Goal: Book appointment/travel/reservation

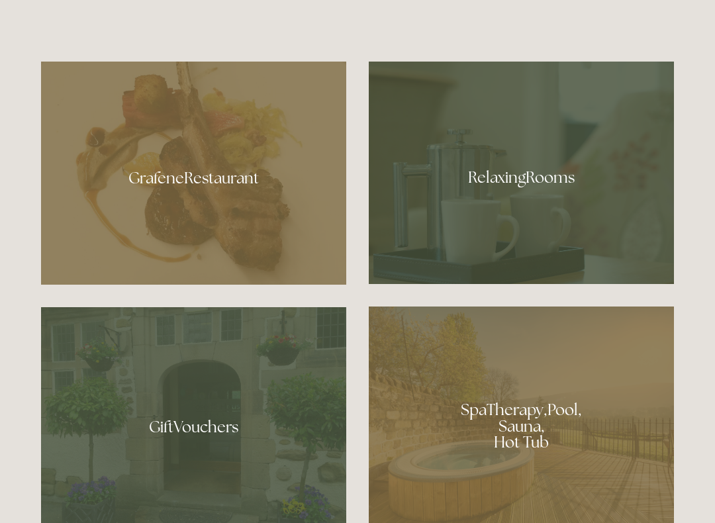
scroll to position [783, 0]
click at [520, 179] on div at bounding box center [521, 173] width 305 height 222
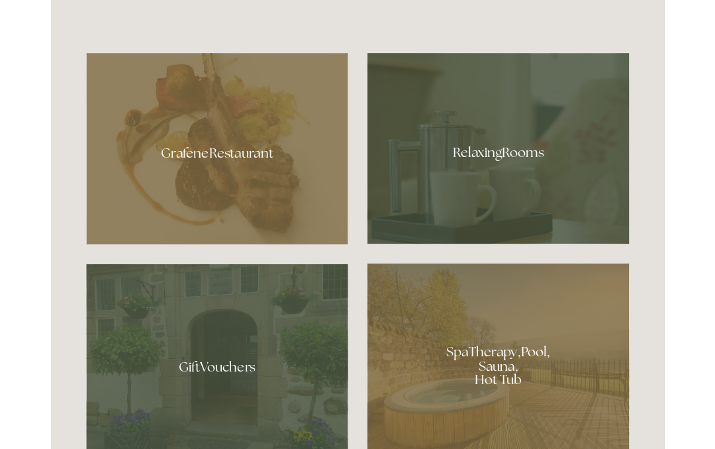
scroll to position [820, 0]
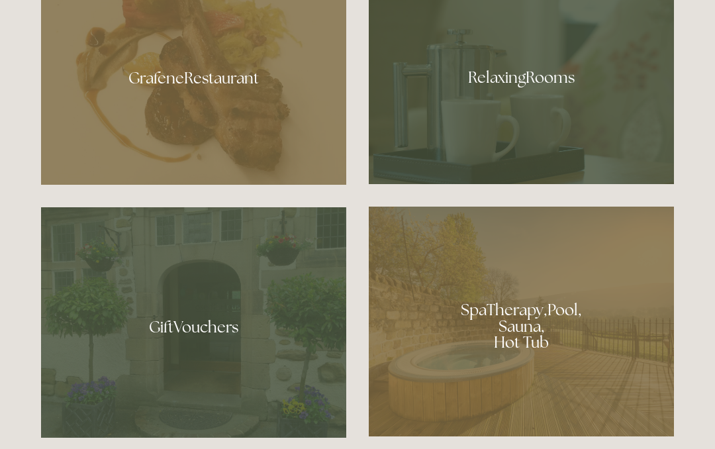
click at [513, 323] on div at bounding box center [521, 321] width 305 height 230
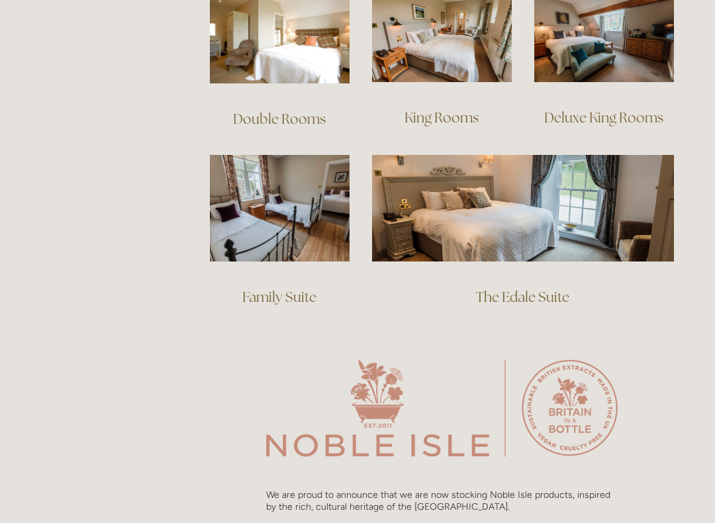
scroll to position [984, 0]
click at [265, 288] on link "Family Suite" at bounding box center [279, 297] width 74 height 18
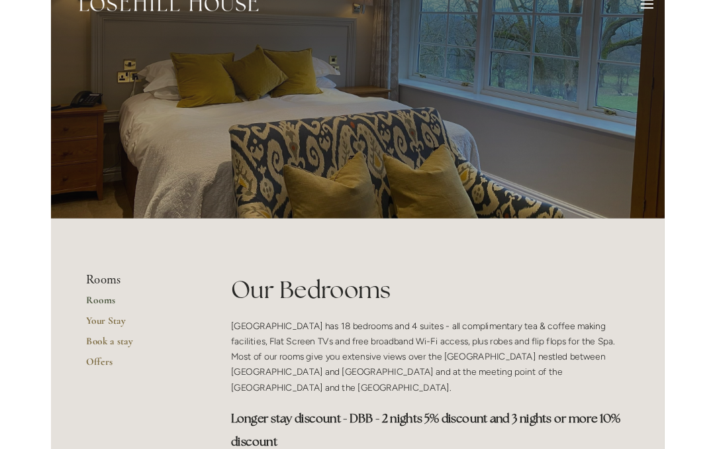
scroll to position [0, 0]
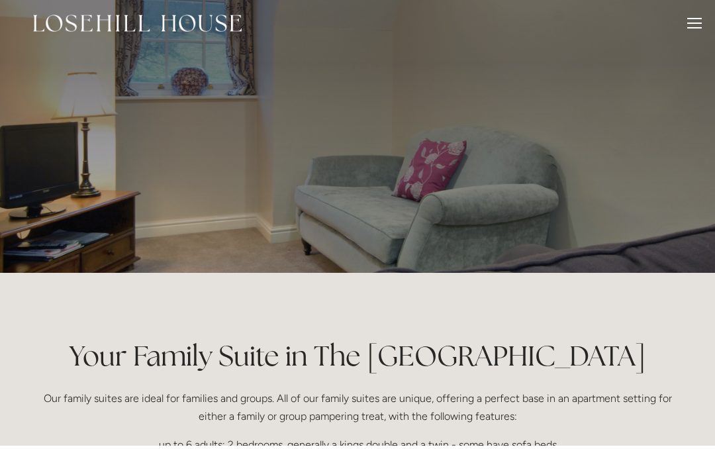
scroll to position [5, 0]
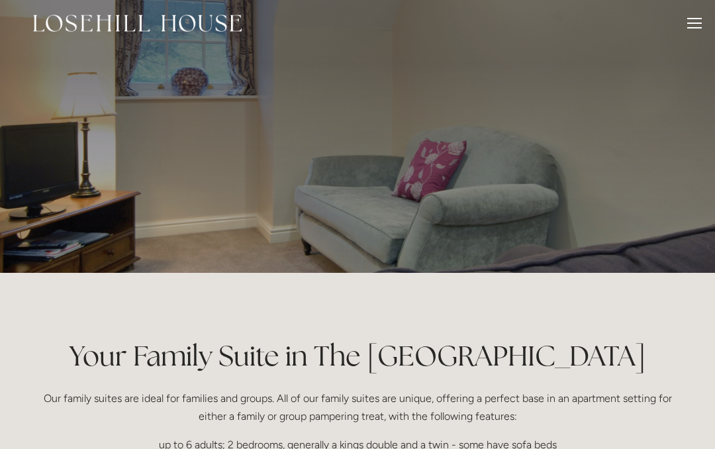
click at [492, 191] on div at bounding box center [357, 134] width 633 height 278
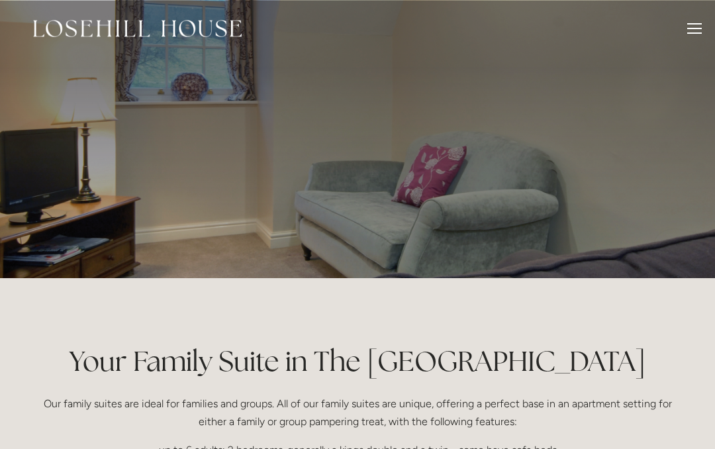
click at [687, 29] on div at bounding box center [694, 30] width 15 height 15
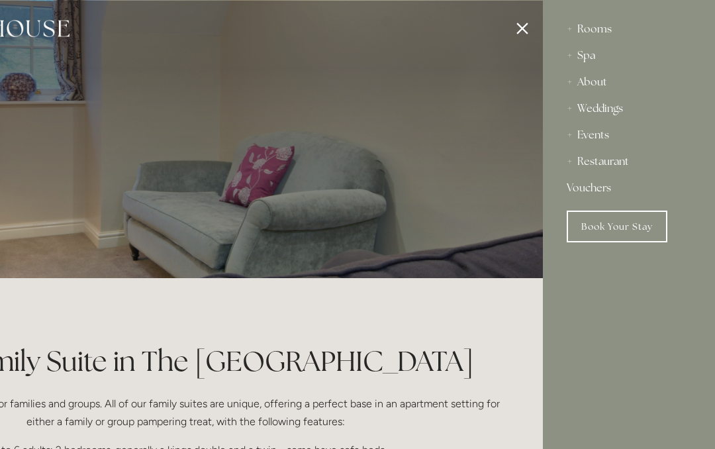
click at [516, 333] on div at bounding box center [185, 224] width 715 height 449
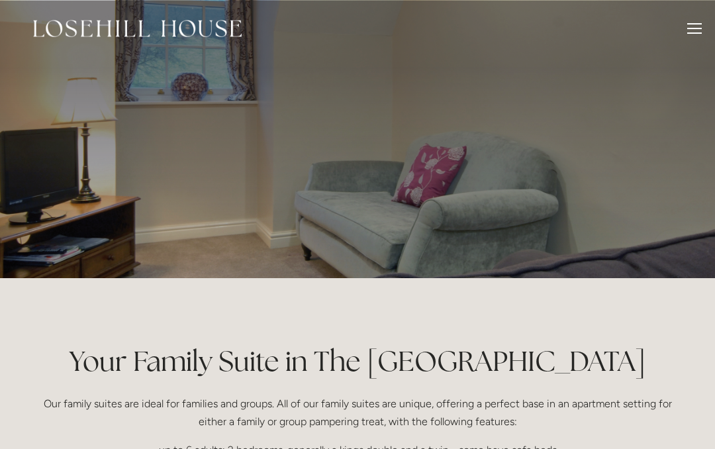
click at [687, 26] on div at bounding box center [694, 30] width 15 height 15
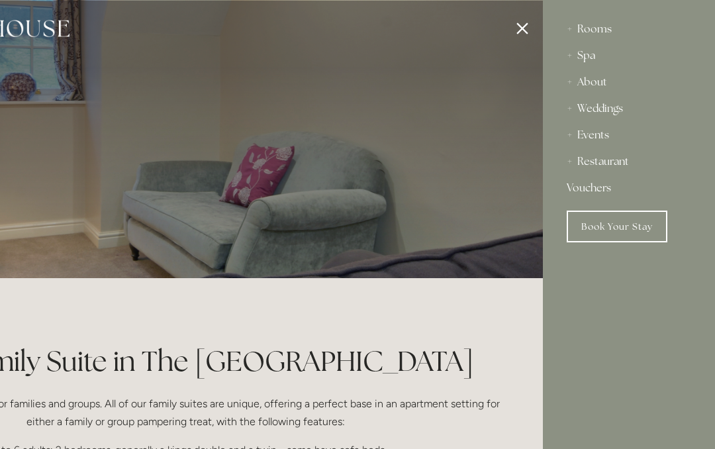
click at [580, 53] on div "Spa" at bounding box center [628, 55] width 124 height 26
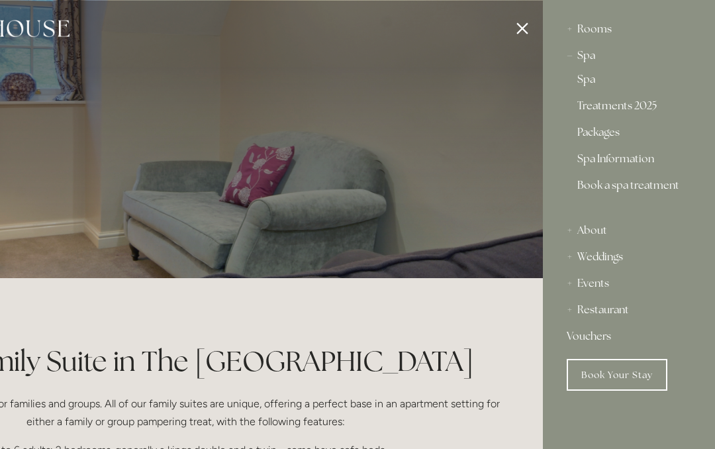
click at [582, 53] on div "Spa" at bounding box center [628, 55] width 124 height 26
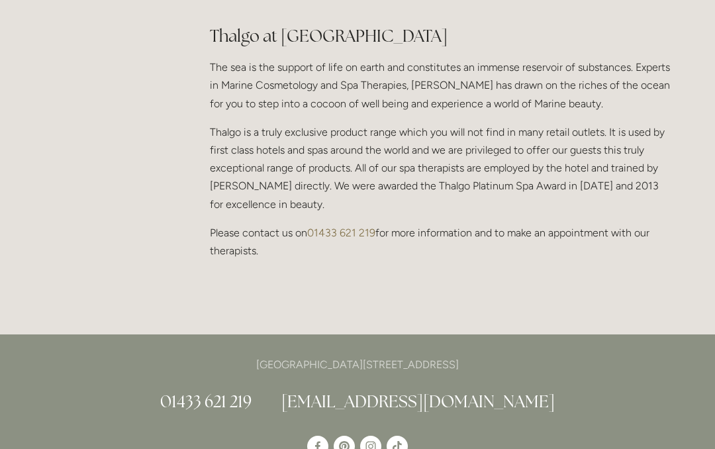
scroll to position [1224, 0]
